Goal: Task Accomplishment & Management: Manage account settings

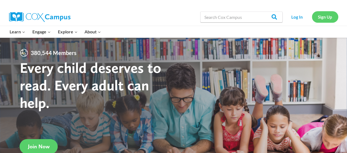
click at [327, 15] on link "Sign Up" at bounding box center [324, 16] width 26 height 11
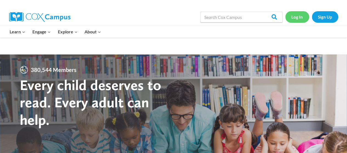
click at [291, 16] on link "Log In" at bounding box center [297, 16] width 24 height 11
